Goal: Task Accomplishment & Management: Complete application form

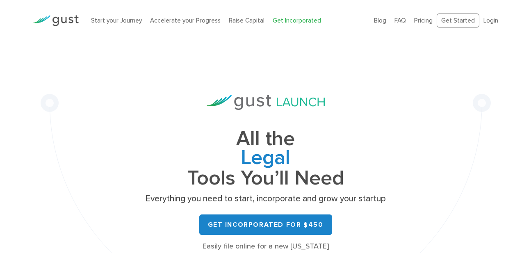
click at [394, 89] on div "All the Legal Cap Table Fundraising Governance Tools You’ll Need Everything you…" at bounding box center [266, 183] width 450 height 285
click at [121, 20] on link "Start your Journey" at bounding box center [116, 20] width 51 height 7
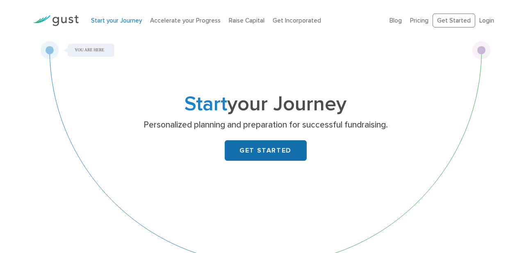
click at [268, 149] on link "GET STARTED" at bounding box center [266, 150] width 82 height 20
click at [73, 15] on img at bounding box center [56, 20] width 46 height 11
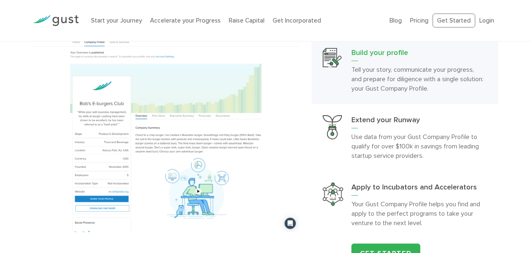
scroll to position [787, 0]
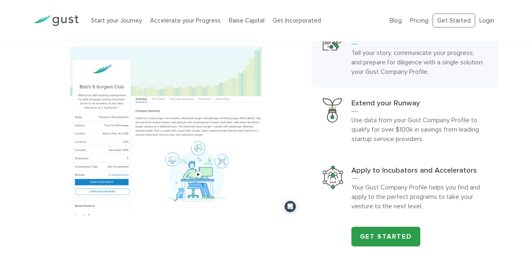
click at [405, 238] on link "Get Started" at bounding box center [385, 237] width 69 height 20
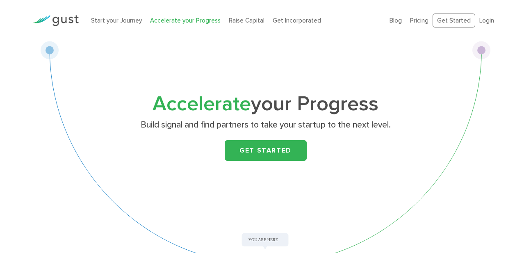
click at [270, 161] on div "Accelerate your Progress Build signal and find partners to take your startup to…" at bounding box center [266, 139] width 324 height 89
click at [283, 150] on link "Get Started" at bounding box center [266, 150] width 82 height 20
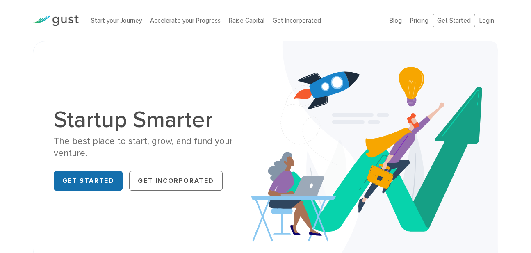
click at [93, 176] on link "Get Started" at bounding box center [88, 181] width 69 height 20
